Goal: Task Accomplishment & Management: Manage account settings

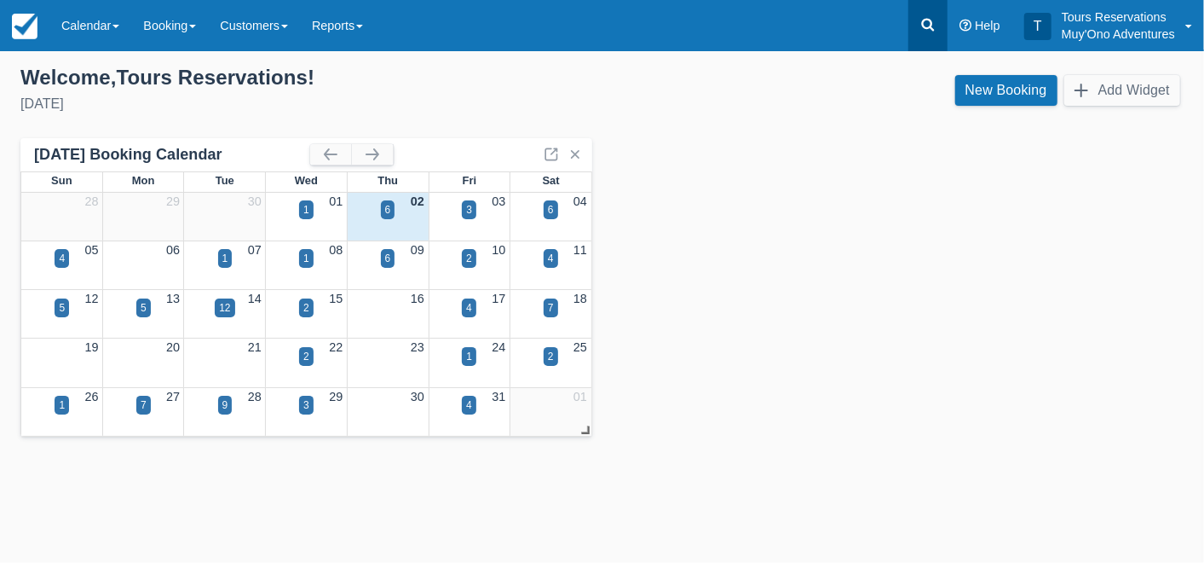
click at [936, 26] on icon at bounding box center [928, 24] width 17 height 17
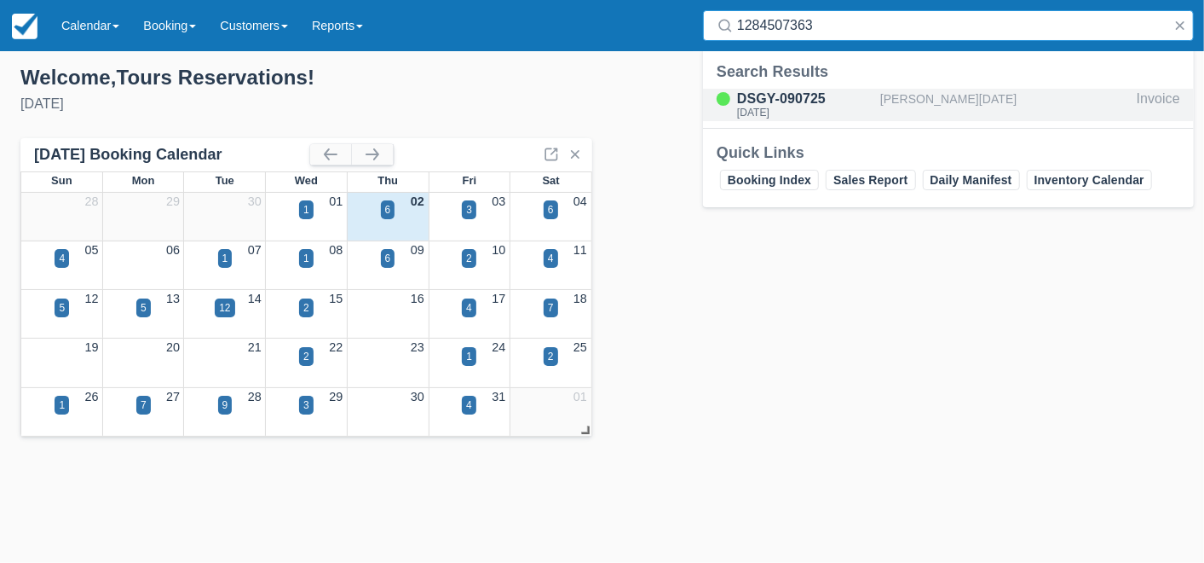
type input "1284507363"
click at [898, 102] on div "[PERSON_NAME][DATE]" at bounding box center [1005, 105] width 250 height 32
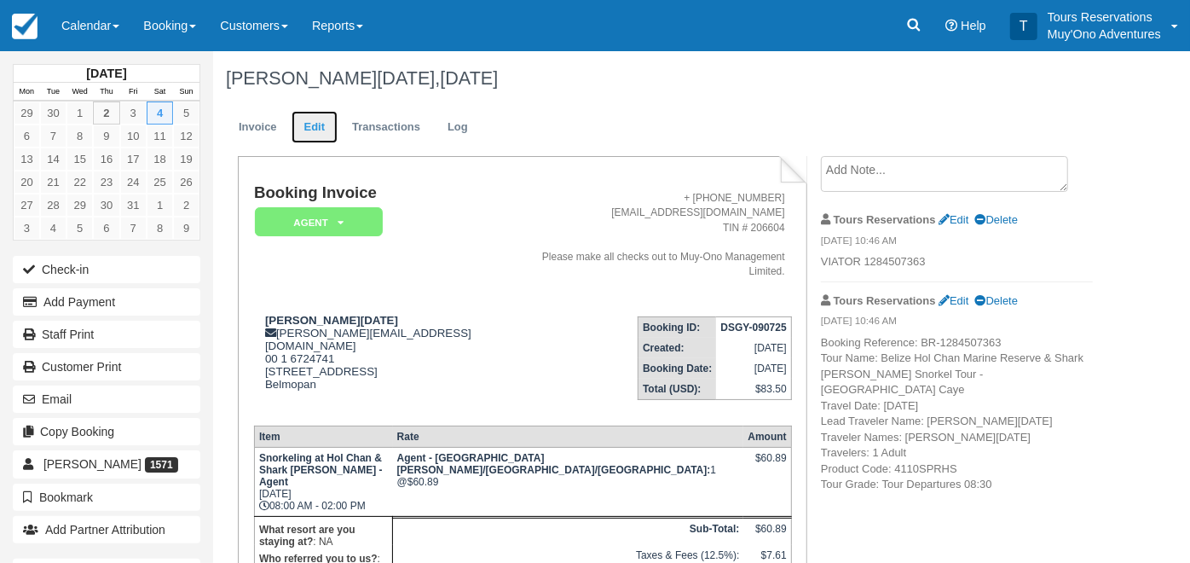
click at [320, 132] on link "Edit" at bounding box center [315, 127] width 46 height 33
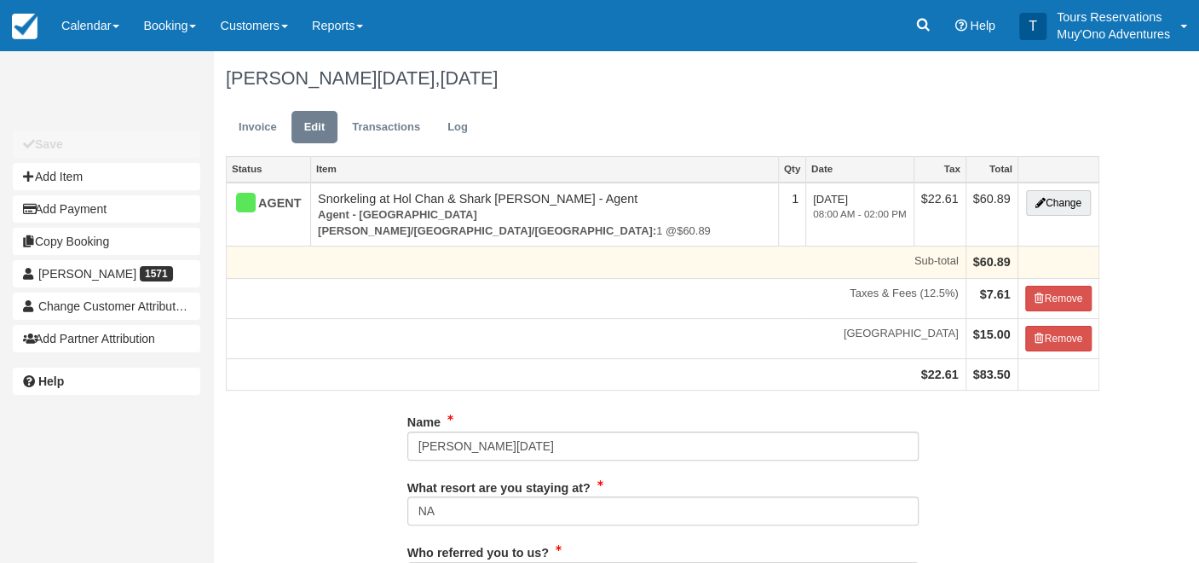
type input "672-4741"
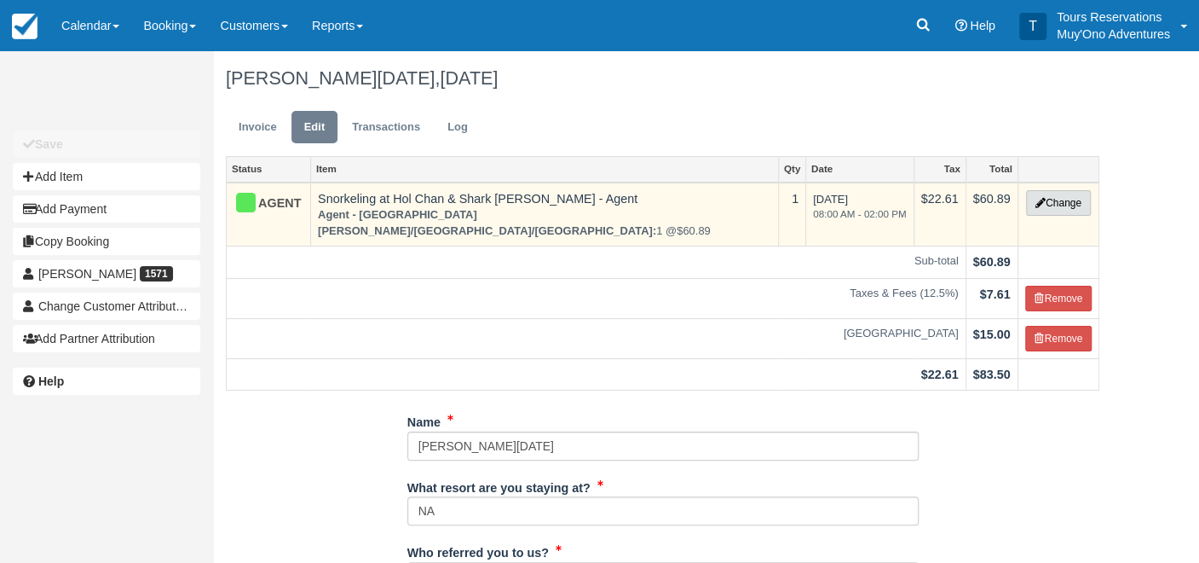
click at [1059, 201] on button "Change" at bounding box center [1058, 203] width 65 height 26
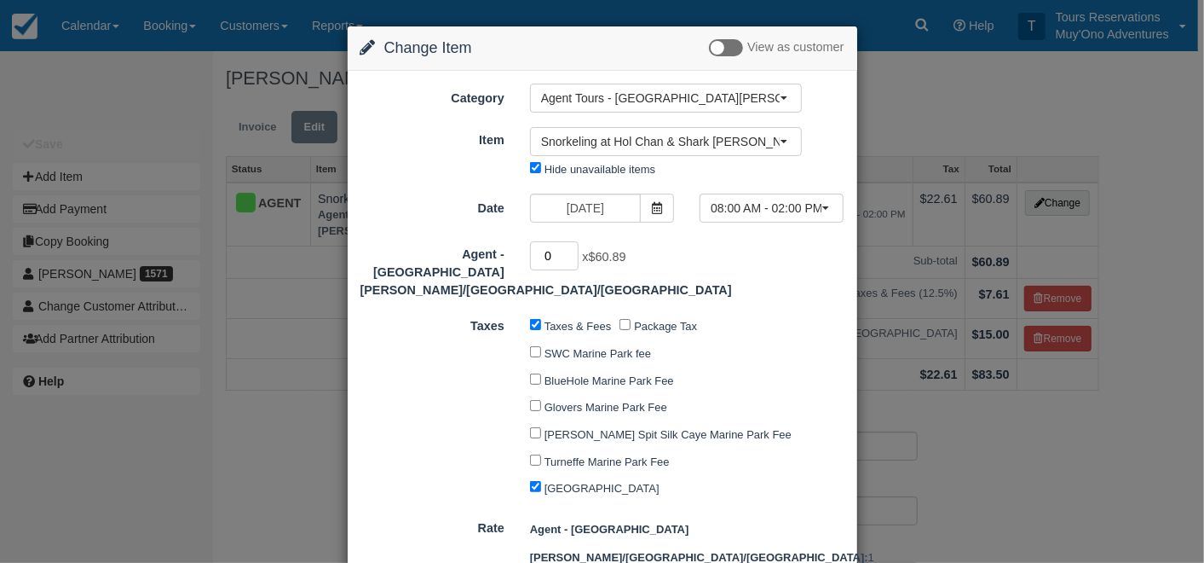
type input "0"
click at [569, 258] on input "0" at bounding box center [554, 255] width 49 height 29
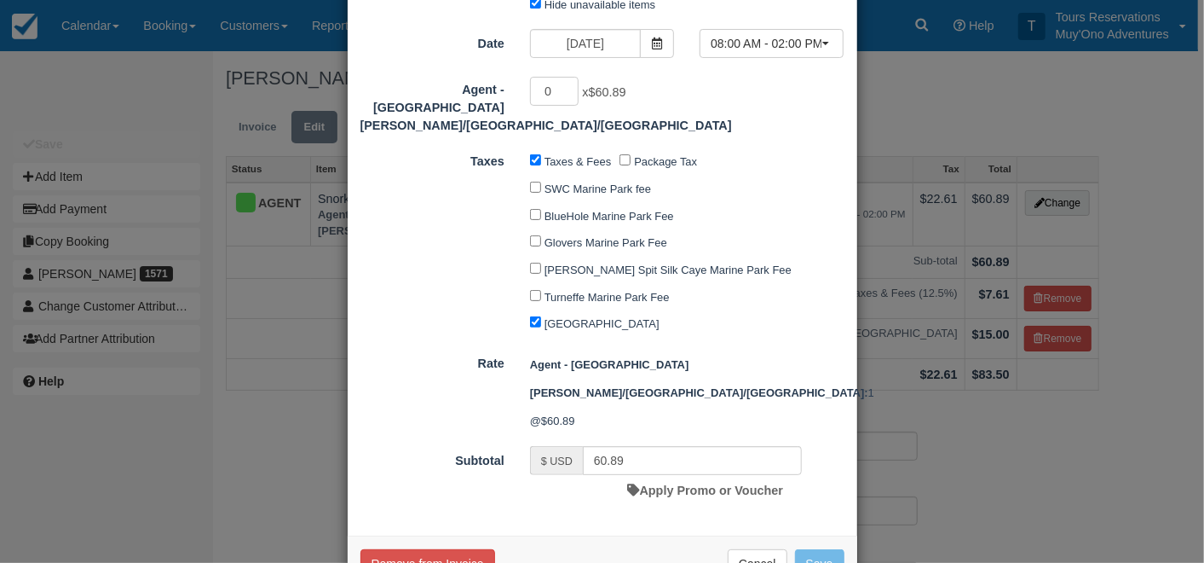
type input "0.00"
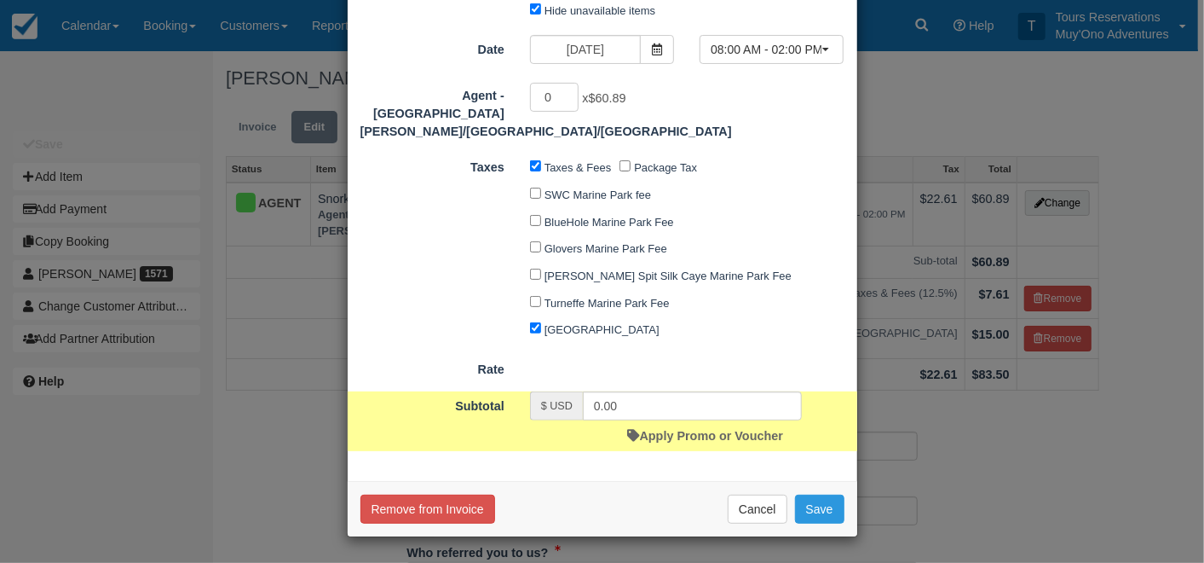
scroll to position [160, 0]
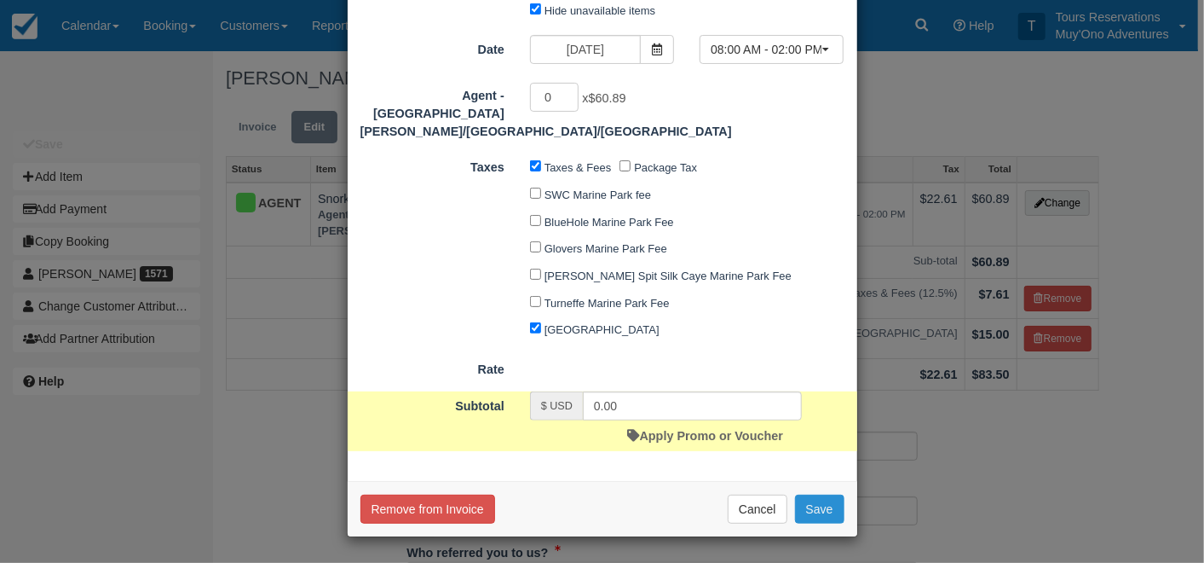
click at [825, 505] on button "Save" at bounding box center [819, 508] width 49 height 29
checkbox input "false"
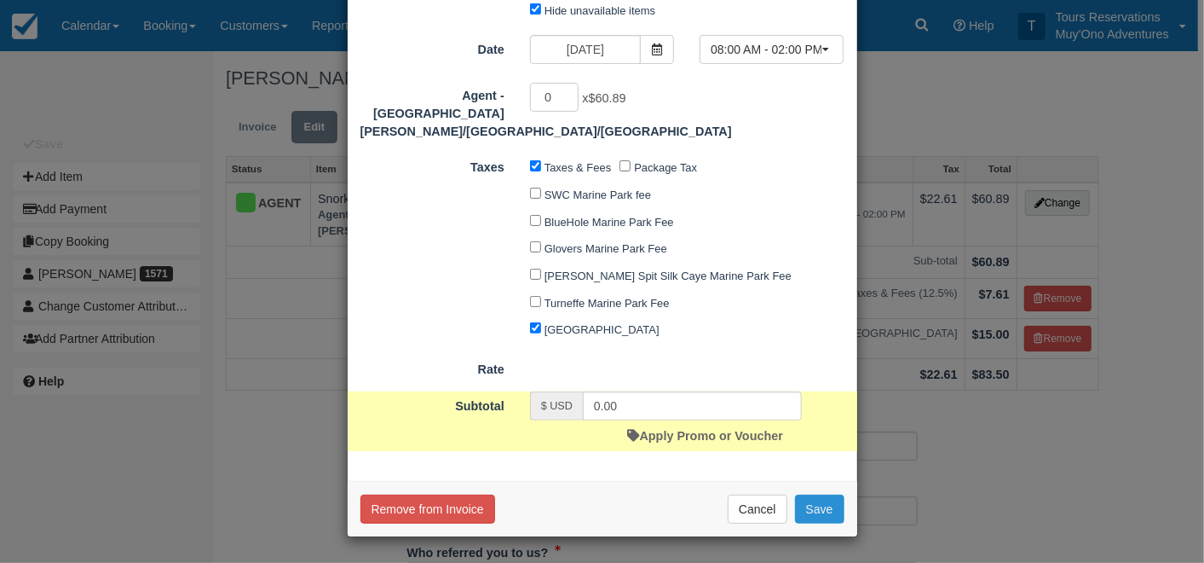
checkbox input "false"
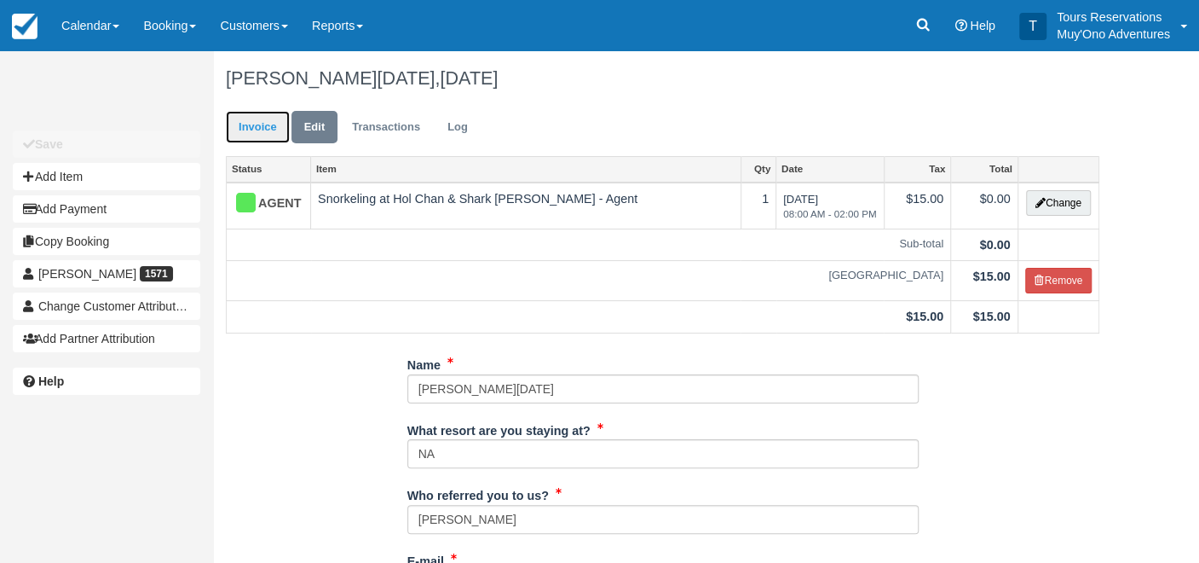
click at [256, 132] on link "Invoice" at bounding box center [258, 127] width 64 height 33
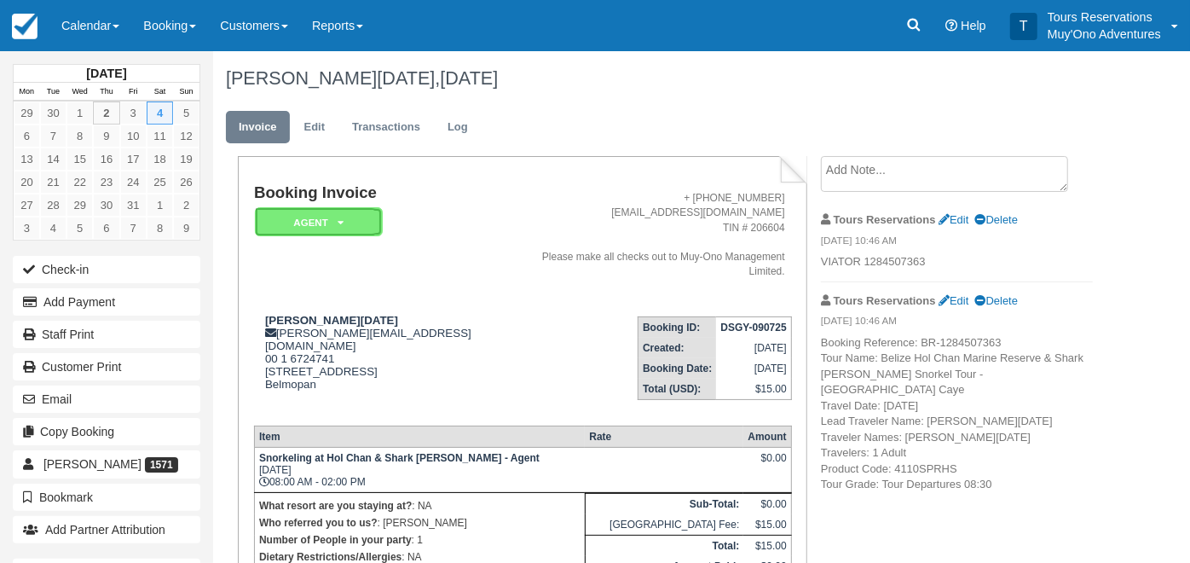
click at [330, 223] on em "AGENT" at bounding box center [319, 222] width 128 height 30
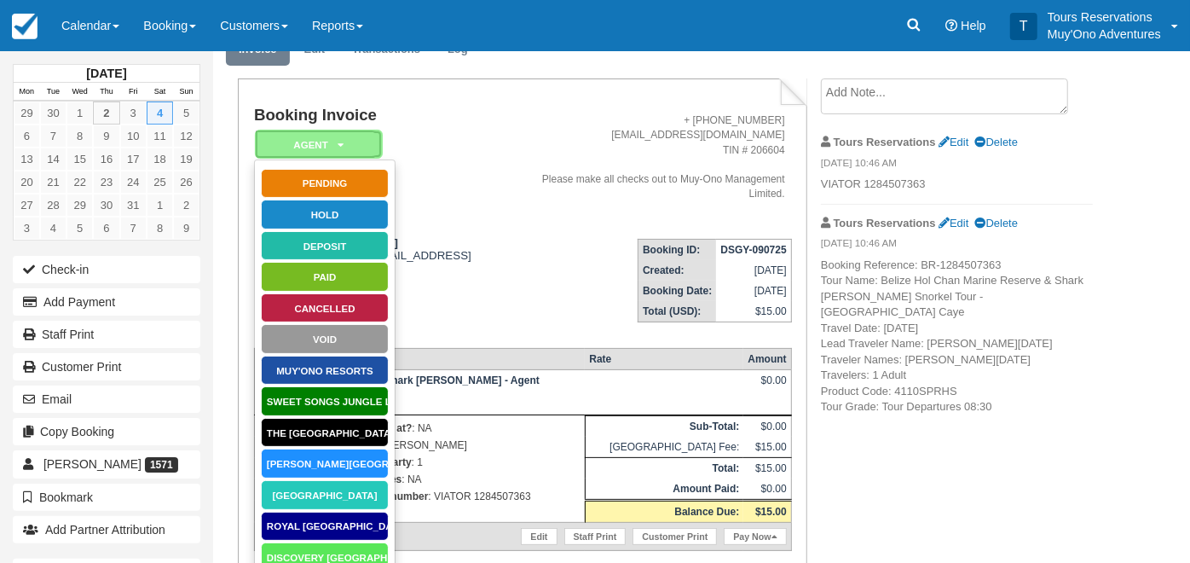
scroll to position [250, 0]
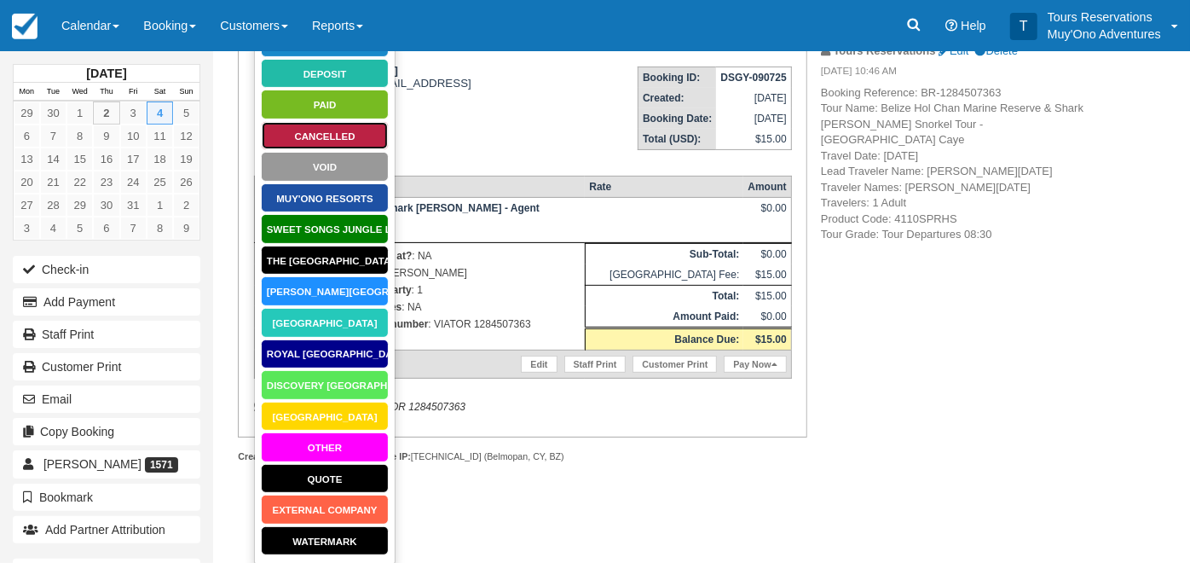
click at [320, 136] on link "Cancelled" at bounding box center [325, 136] width 128 height 30
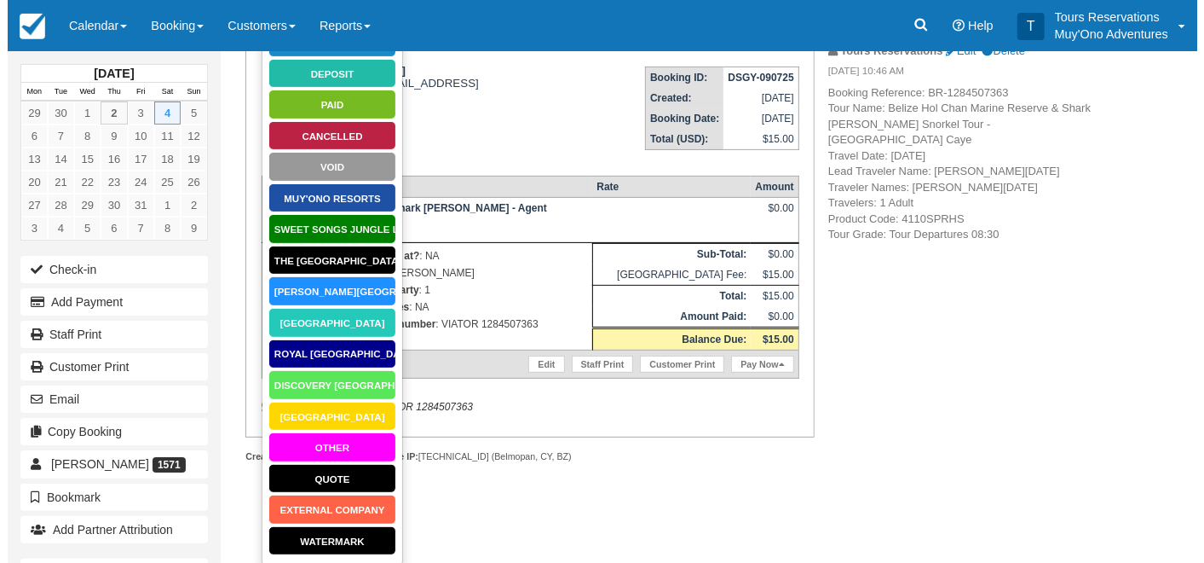
scroll to position [161, 0]
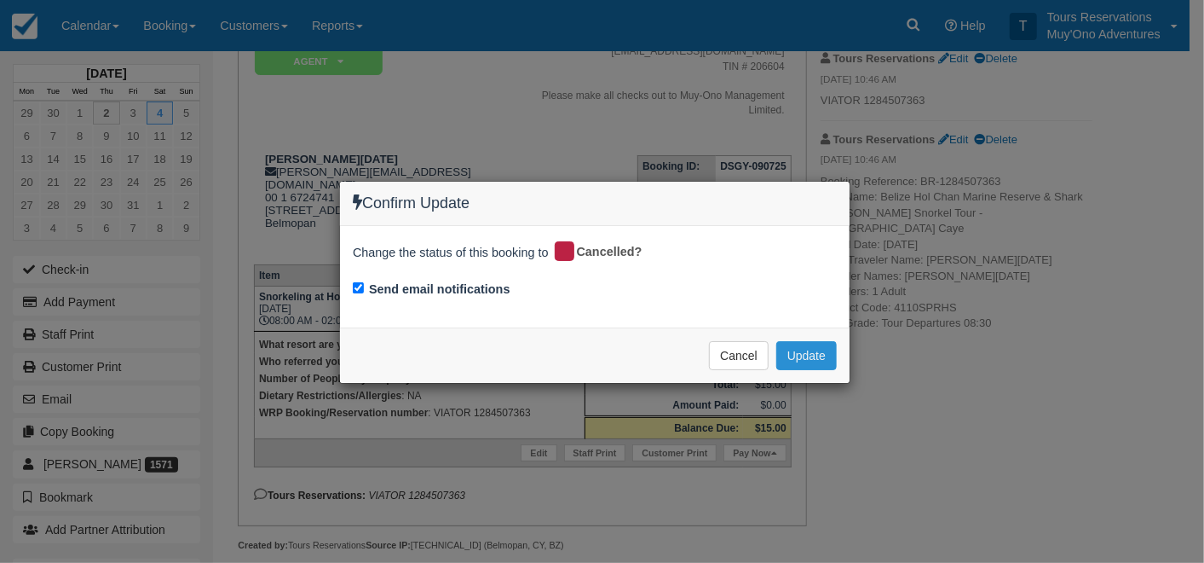
click at [818, 353] on button "Update" at bounding box center [806, 355] width 61 height 29
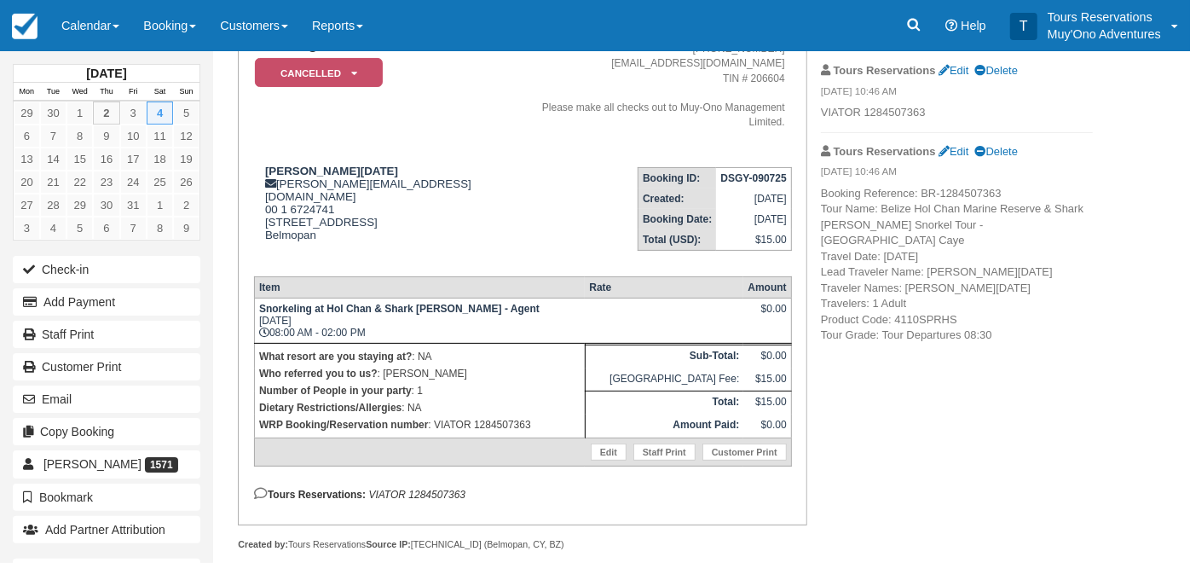
scroll to position [0, 0]
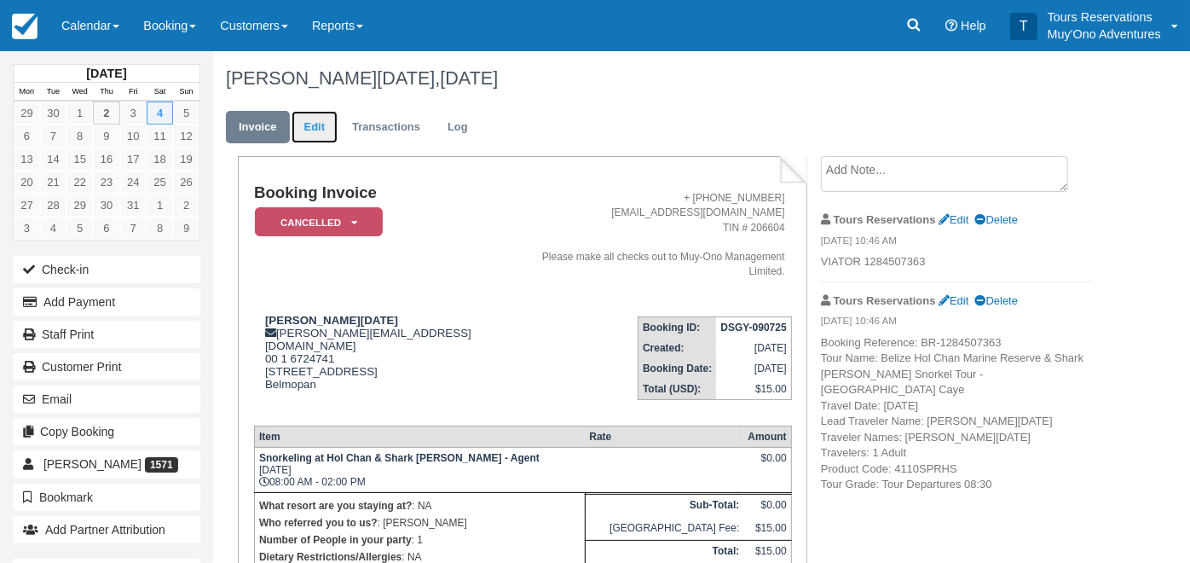
click at [313, 119] on link "Edit" at bounding box center [315, 127] width 46 height 33
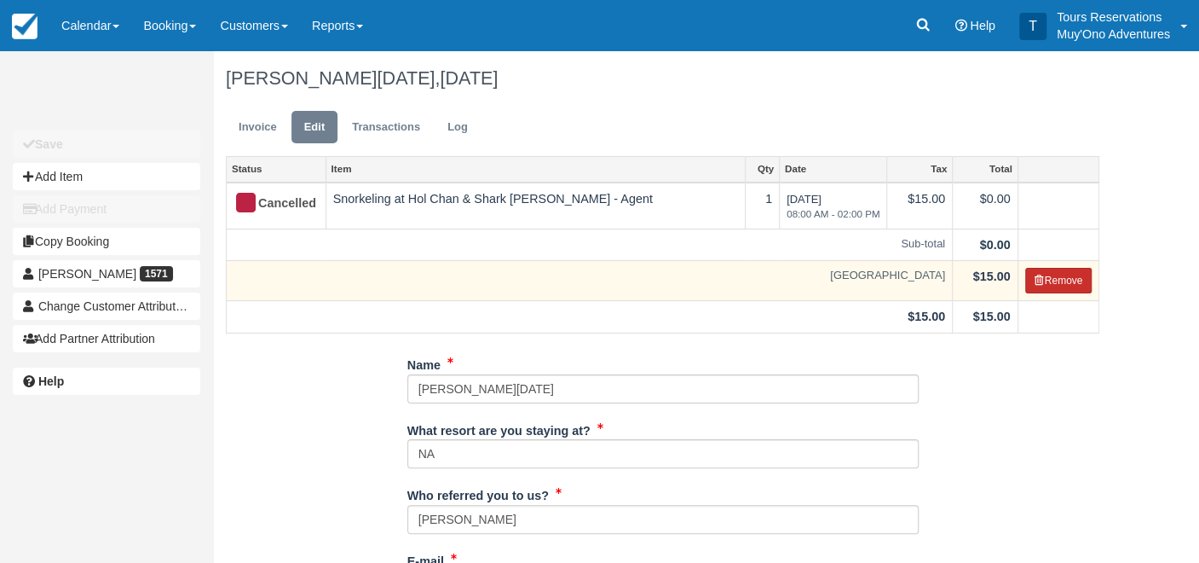
click at [1052, 273] on button "Remove" at bounding box center [1058, 281] width 67 height 26
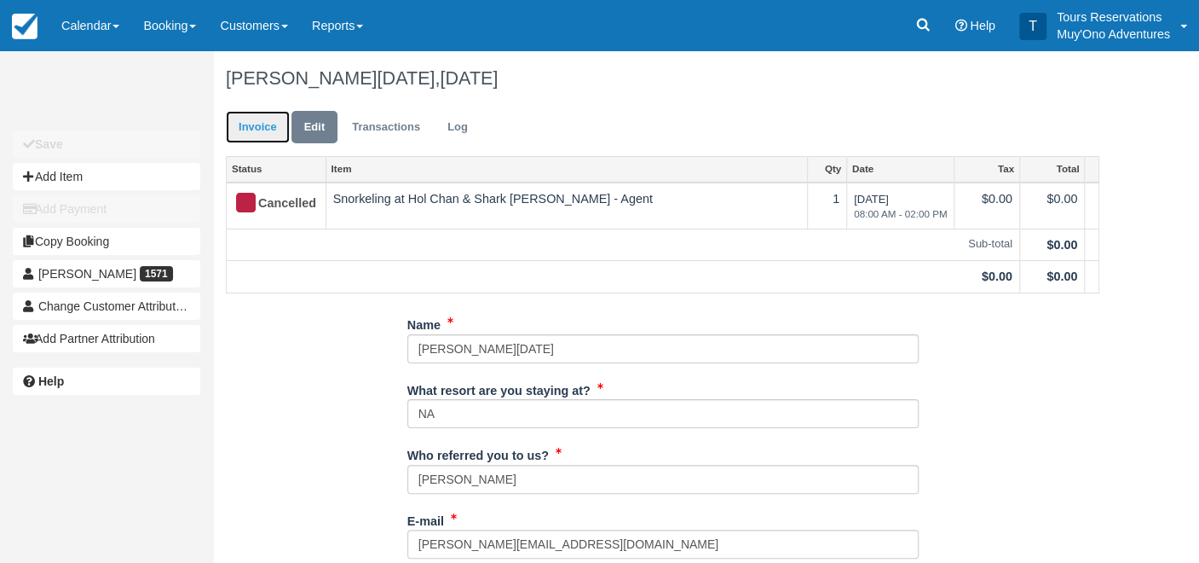
click at [248, 127] on link "Invoice" at bounding box center [258, 127] width 64 height 33
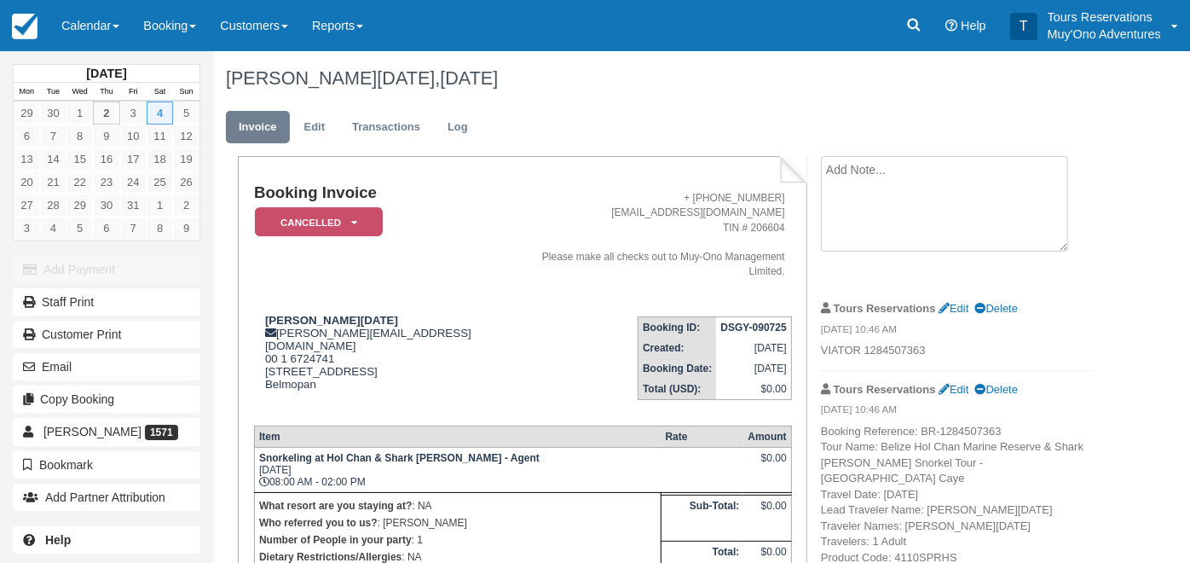
click at [920, 171] on textarea at bounding box center [944, 203] width 247 height 95
paste textarea "1284507363"
type textarea "1284507363"
click at [937, 206] on textarea at bounding box center [944, 203] width 247 height 95
paste textarea "Booking Reference: #BR-1284507363 Canceled Belize Hol Chan Marine Reserve & Sha…"
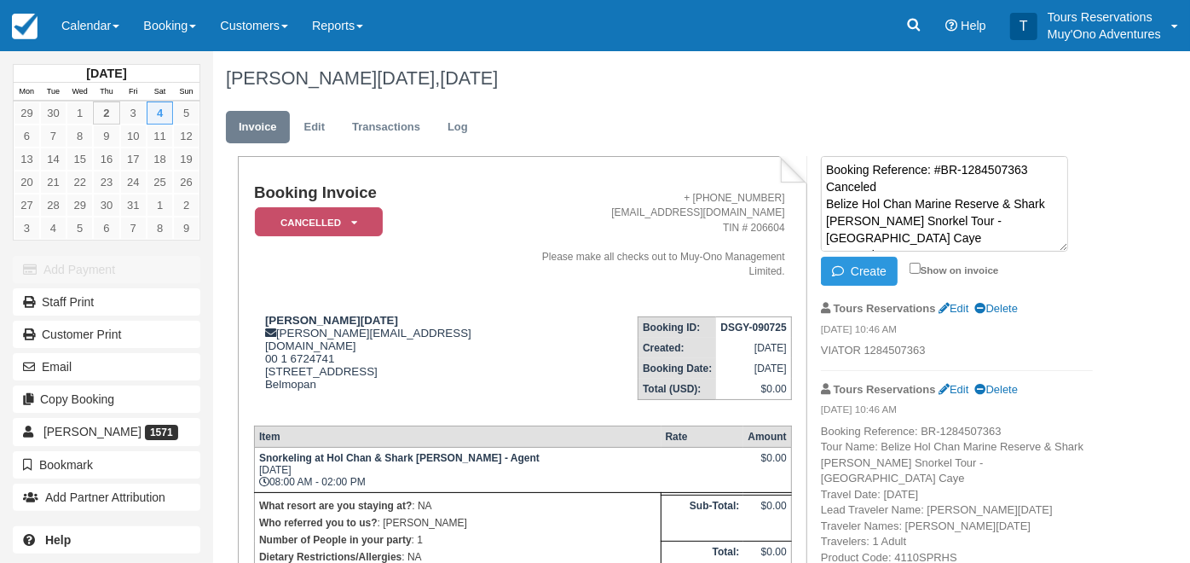
scroll to position [62, 0]
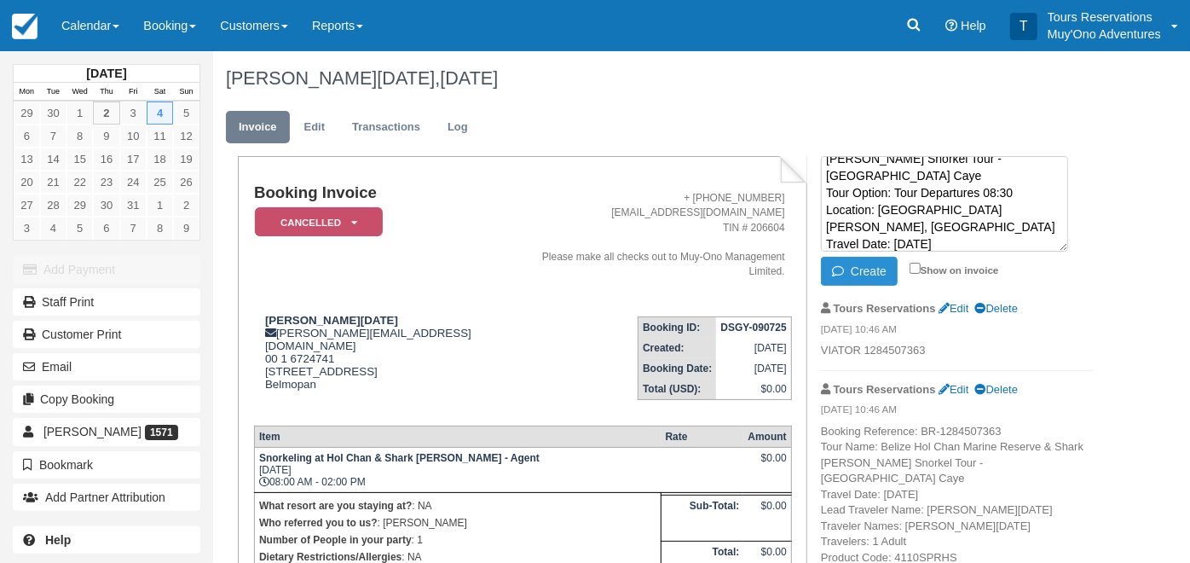
type textarea "Booking Reference: #BR-1284507363 Canceled Belize Hol Chan Marine Reserve & Sha…"
click at [851, 274] on button "Create" at bounding box center [859, 271] width 77 height 29
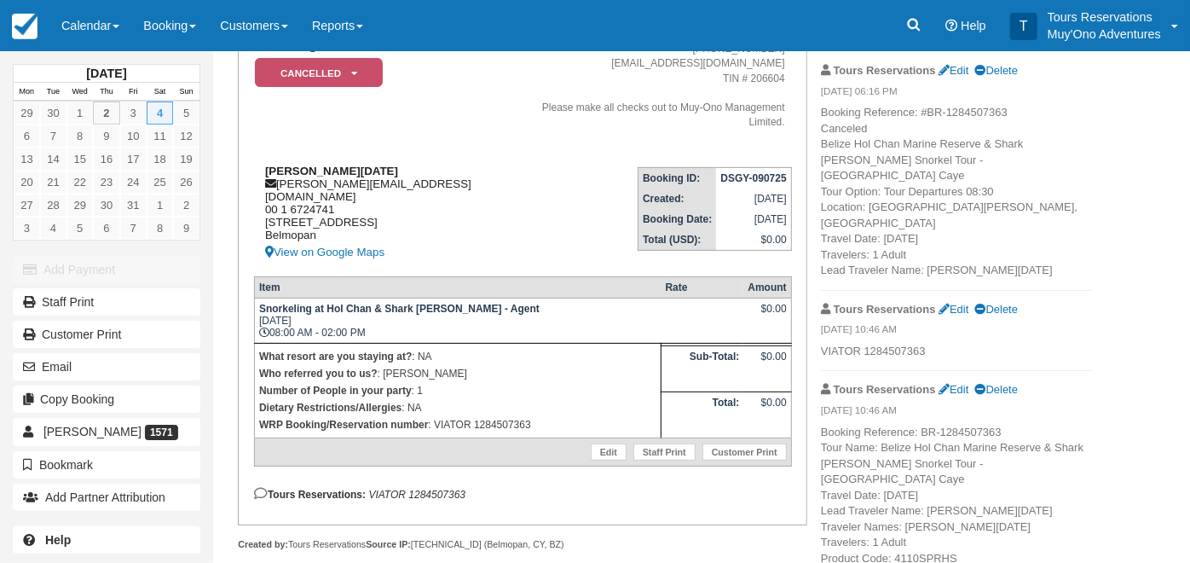
scroll to position [0, 0]
